Goal: Register for event/course

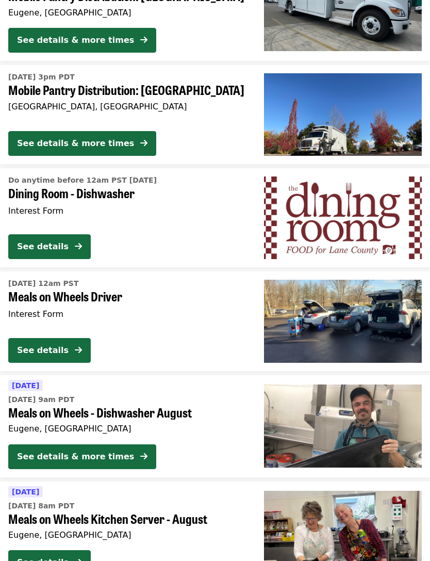
scroll to position [1309, 0]
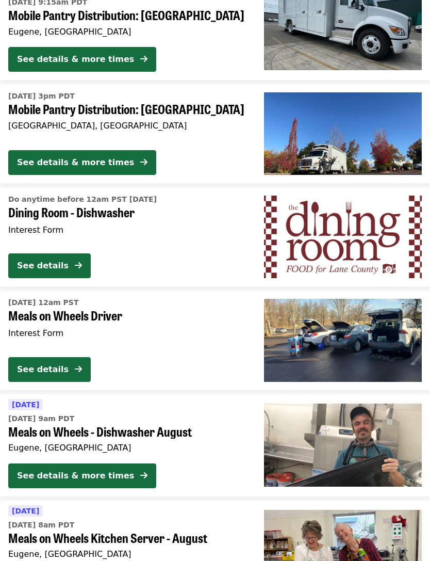
click at [63, 368] on div "See details" at bounding box center [43, 369] width 52 height 12
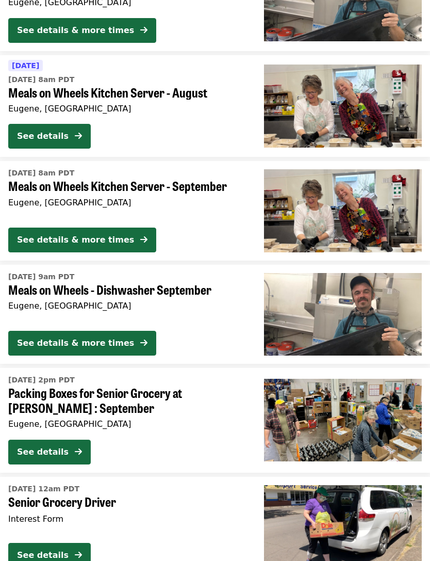
scroll to position [1743, 0]
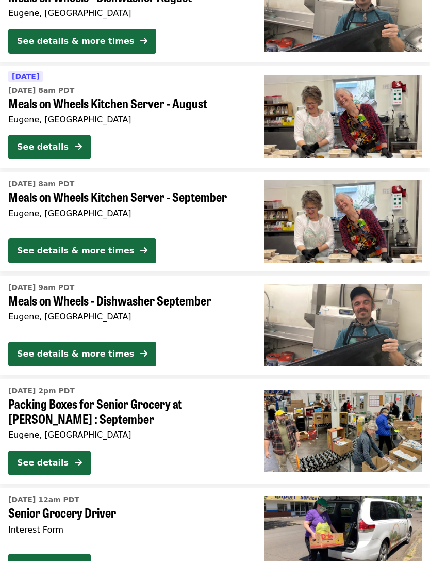
click at [184, 303] on div "[DATE] 9am PDT Meals on Wheels - Dishwasher September Eugene, [GEOGRAPHIC_DATA]" at bounding box center [127, 307] width 239 height 54
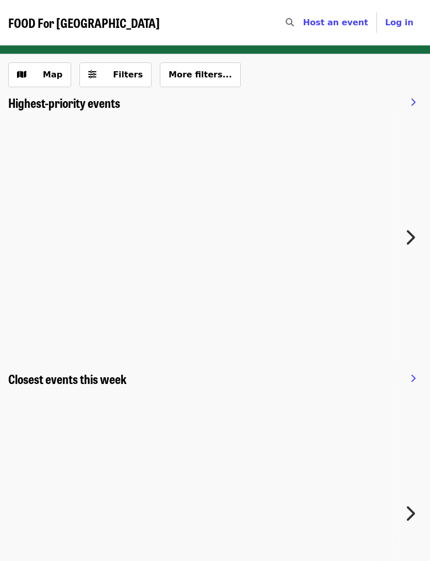
scroll to position [1743, 0]
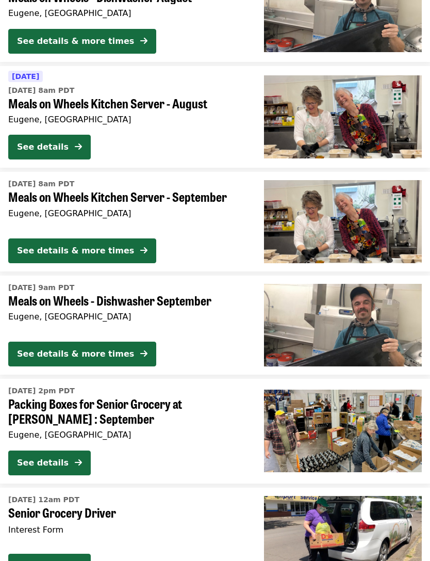
click at [191, 411] on span "Packing Boxes for Senior Grocery at [PERSON_NAME] : September" at bounding box center [127, 411] width 239 height 30
